Goal: Task Accomplishment & Management: Use online tool/utility

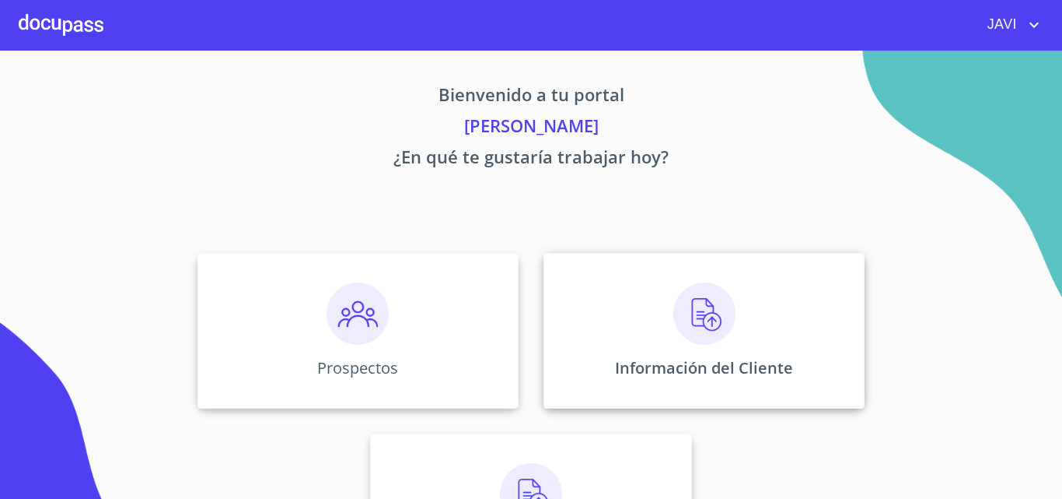
click at [700, 309] on img at bounding box center [705, 313] width 62 height 62
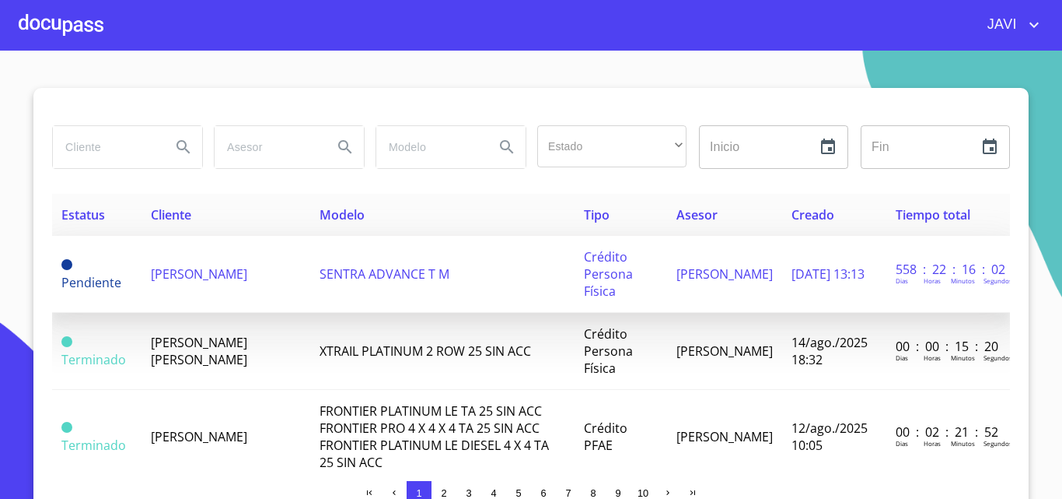
scroll to position [78, 0]
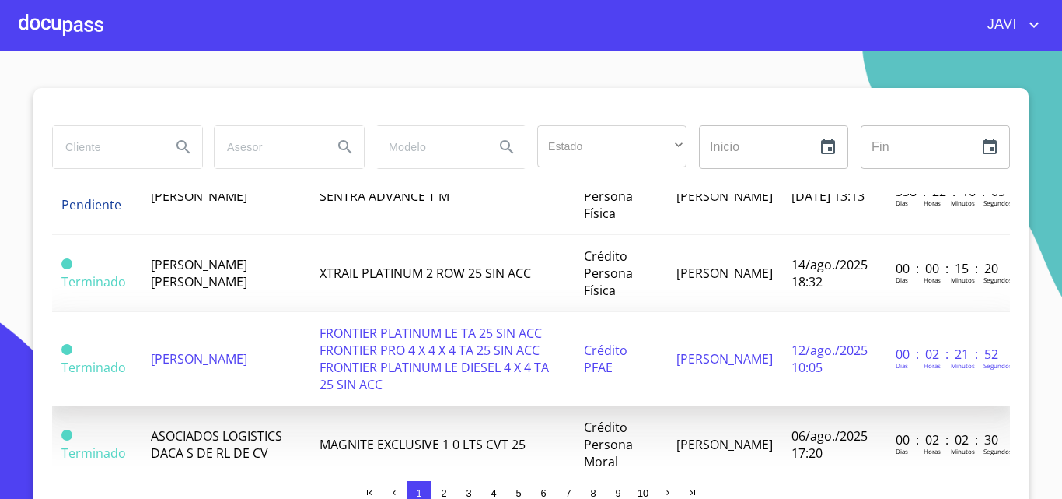
click at [339, 342] on span "FRONTIER PLATINUM LE TA 25 SIN ACC FRONTIER PRO 4 X 4 X 4 TA 25 SIN ACC FRONTIE…" at bounding box center [434, 358] width 229 height 68
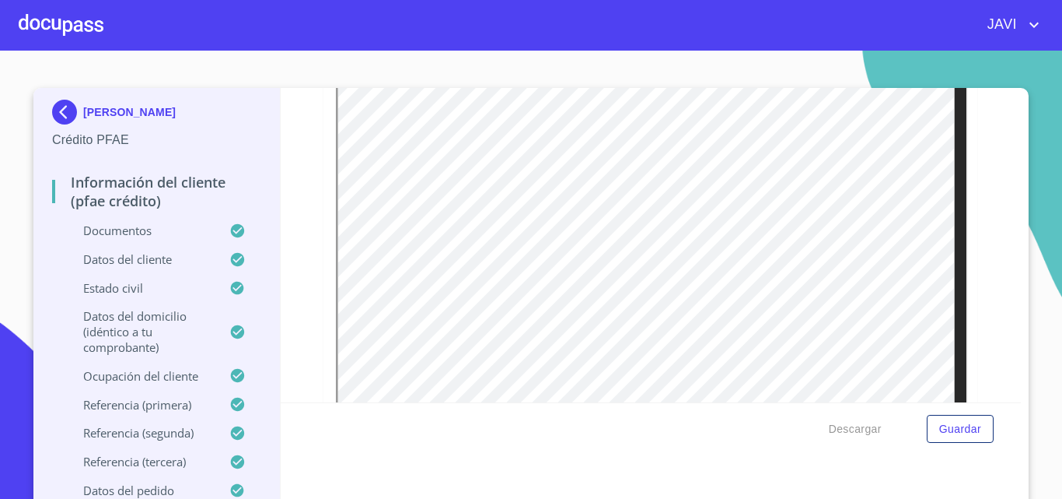
scroll to position [283, 0]
click at [1034, 23] on icon "account of current user" at bounding box center [1034, 25] width 19 height 19
click at [1018, 29] on li "Salir" at bounding box center [1018, 33] width 51 height 28
